Goal: Task Accomplishment & Management: Use online tool/utility

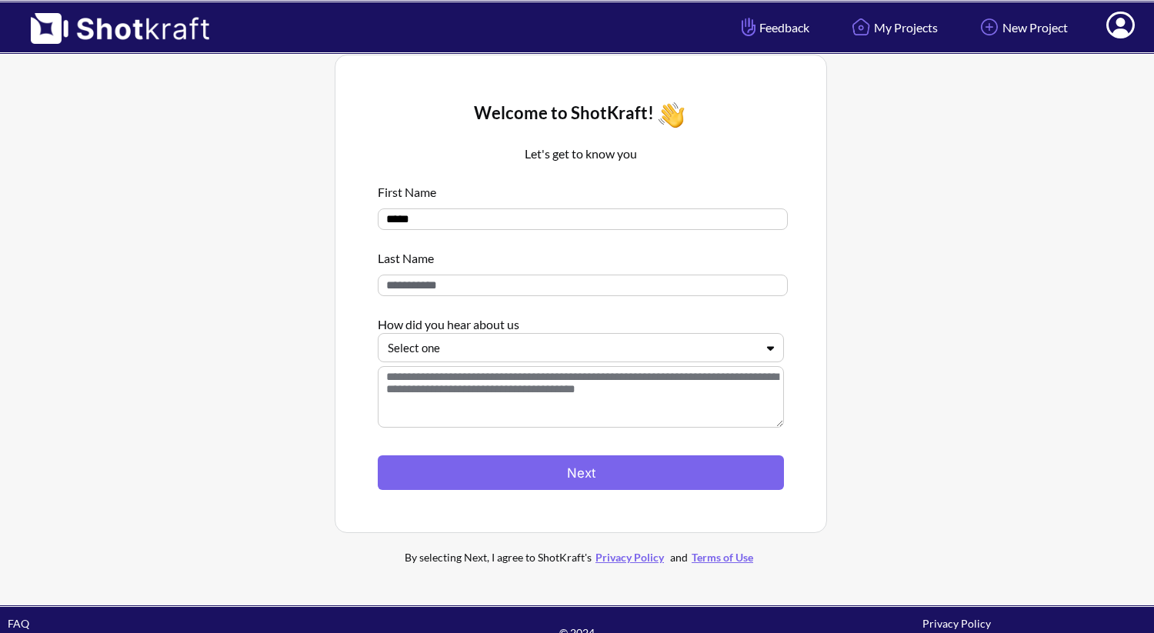
click at [578, 296] on input at bounding box center [583, 286] width 410 height 22
type input "****"
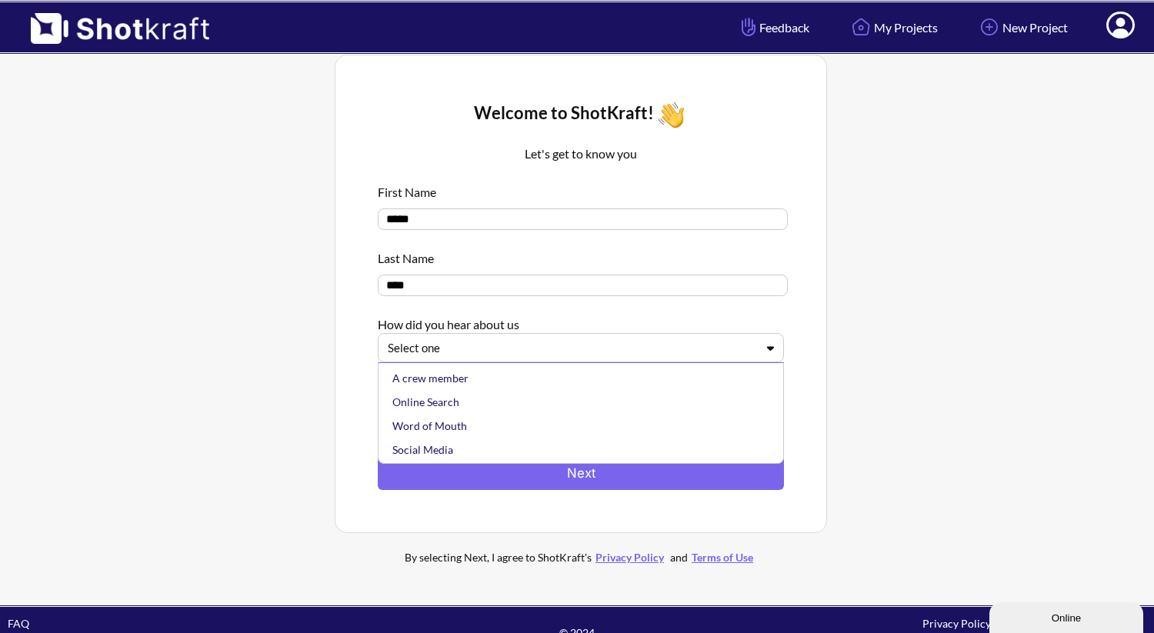
click at [572, 354] on div at bounding box center [572, 348] width 368 height 18
click at [507, 405] on div "Online Search" at bounding box center [584, 402] width 391 height 24
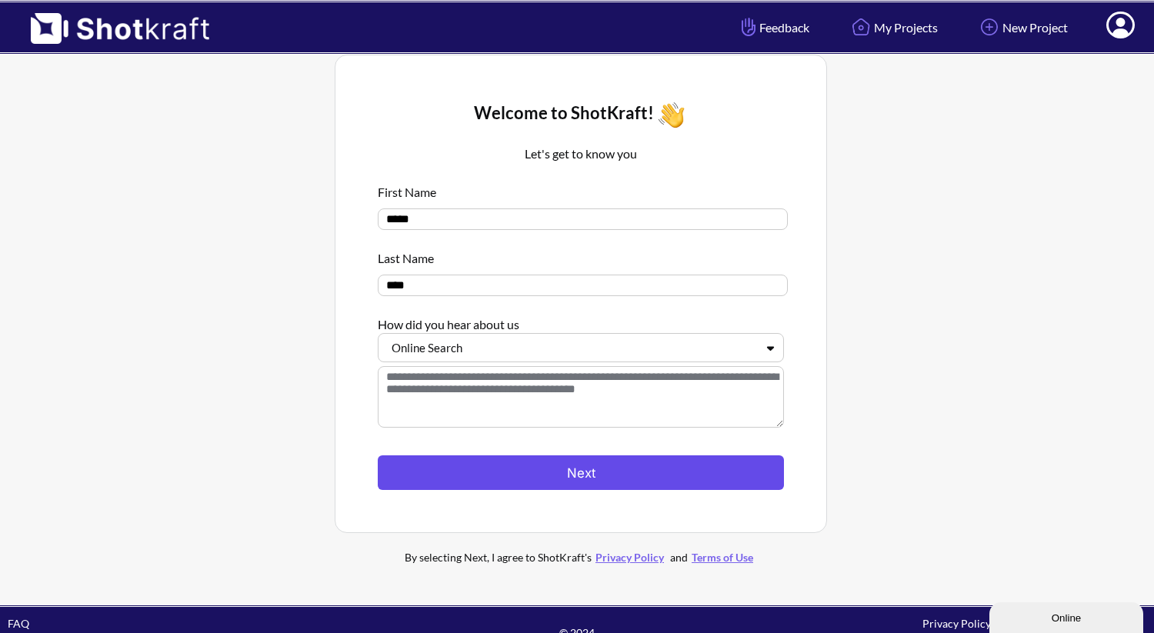
click at [510, 462] on button "Next" at bounding box center [581, 472] width 406 height 35
click at [510, 476] on button "Next" at bounding box center [581, 472] width 406 height 35
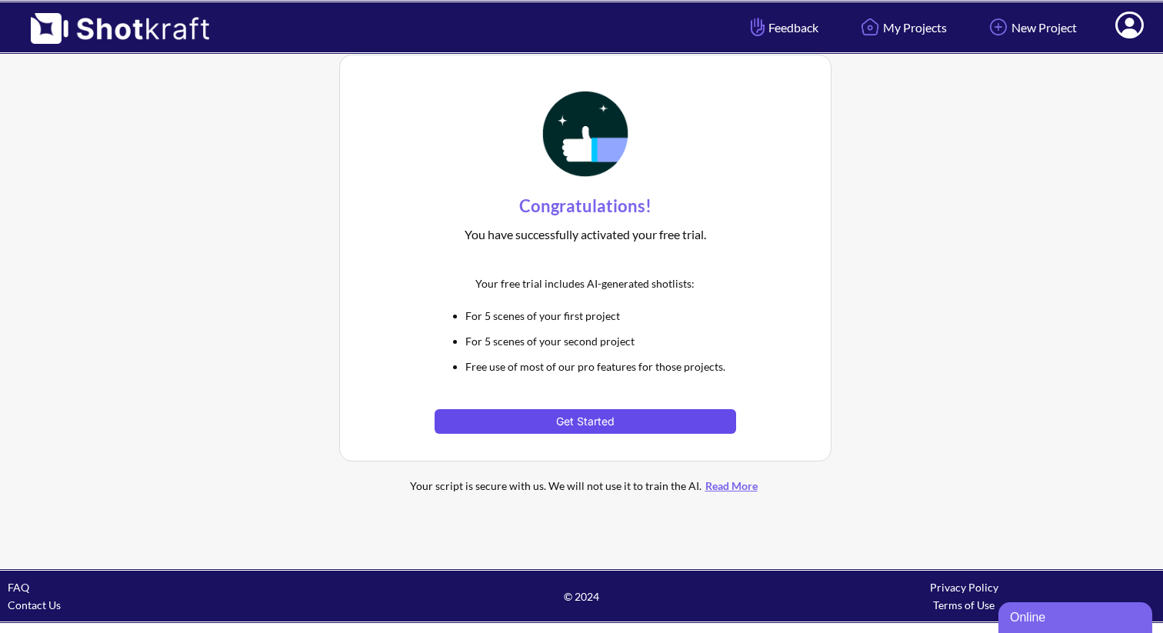
click at [559, 418] on button "Get Started" at bounding box center [585, 421] width 301 height 25
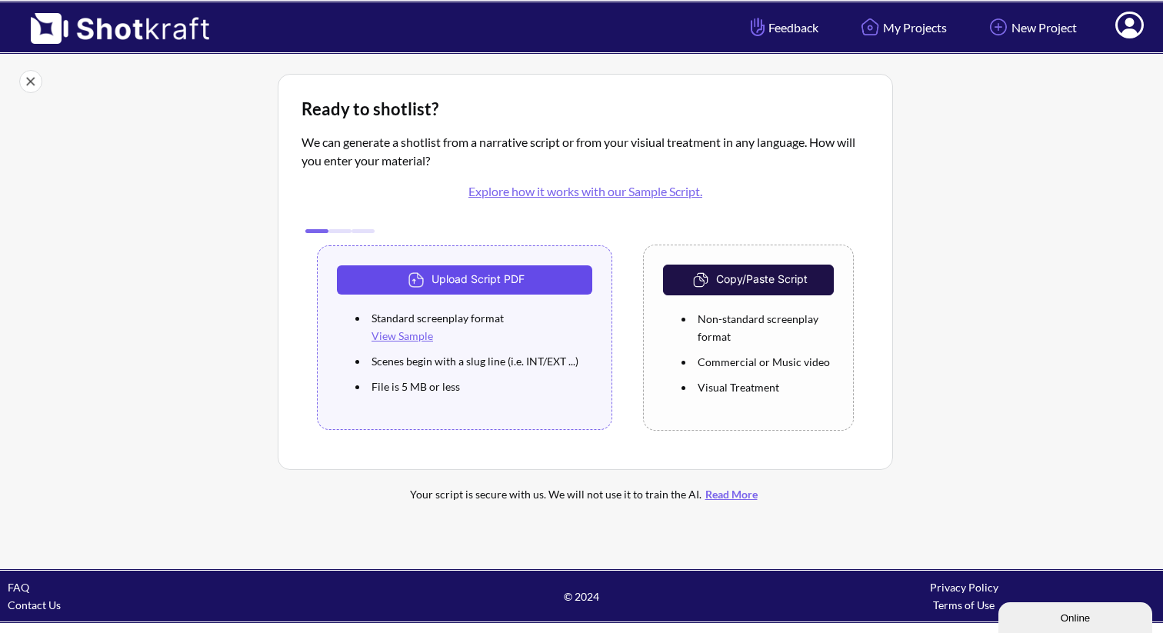
click at [527, 282] on button "Upload Script PDF" at bounding box center [464, 279] width 255 height 29
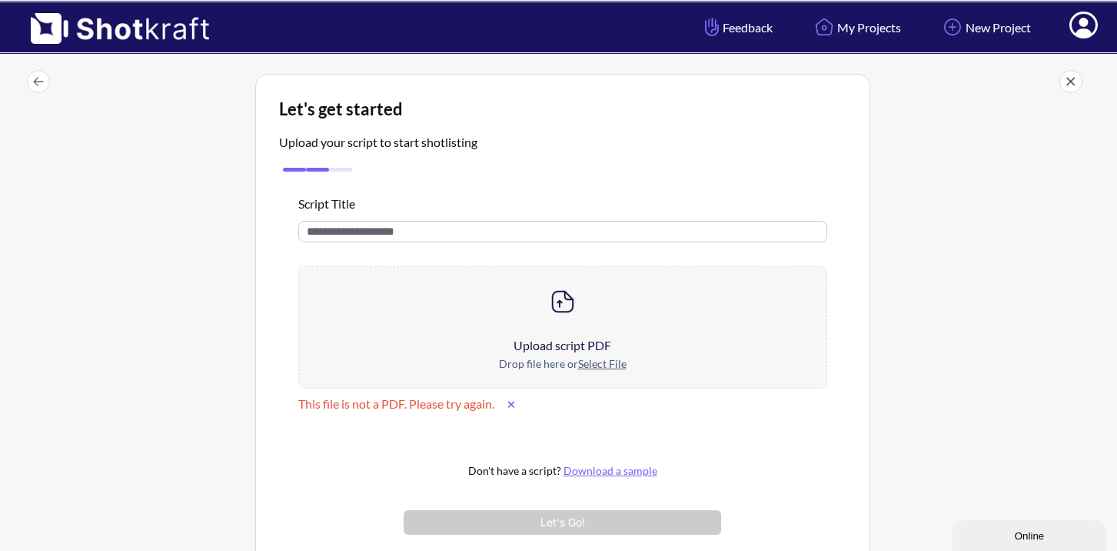
click at [584, 368] on u "Select File" at bounding box center [602, 363] width 48 height 13
